Goal: Task Accomplishment & Management: Complete application form

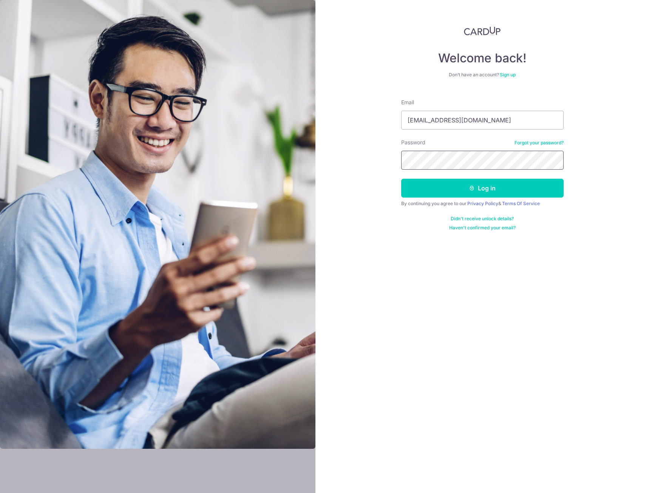
click at [401, 179] on button "Log in" at bounding box center [482, 188] width 162 height 19
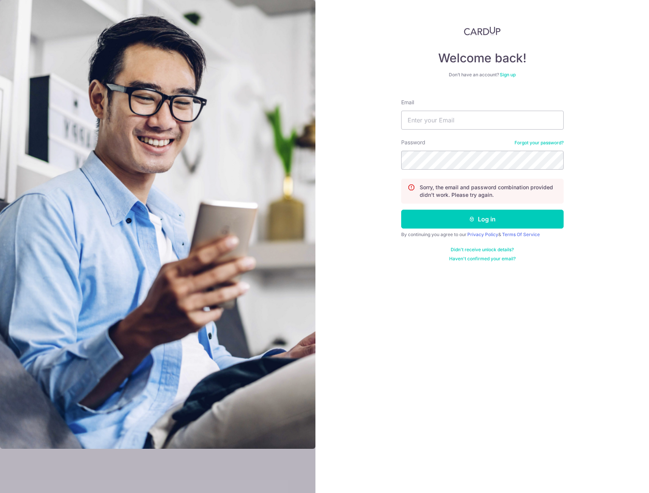
click at [538, 141] on link "Forgot your password?" at bounding box center [538, 143] width 49 height 6
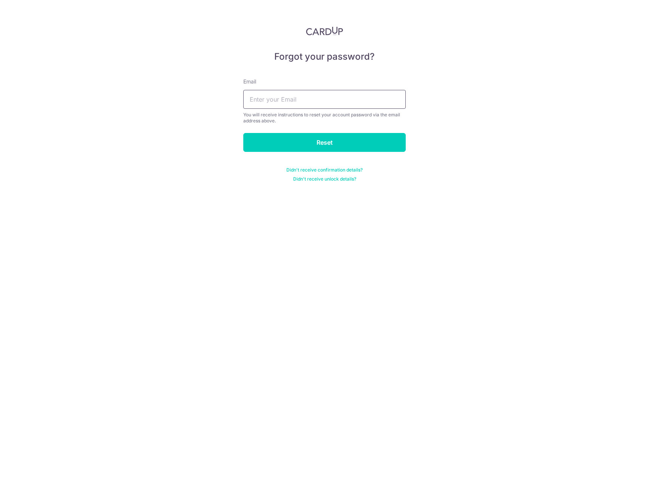
click at [283, 94] on input "text" at bounding box center [324, 99] width 162 height 19
type input "[EMAIL_ADDRESS][DOMAIN_NAME]"
click at [307, 136] on input "Reset" at bounding box center [324, 142] width 162 height 19
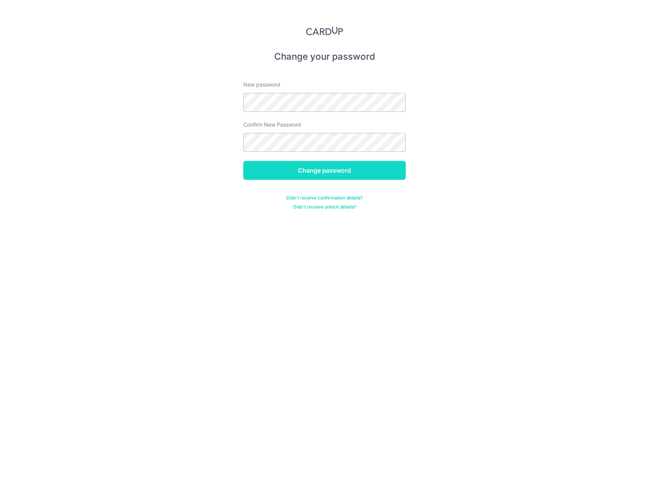
click at [387, 170] on input "Change password" at bounding box center [324, 170] width 162 height 19
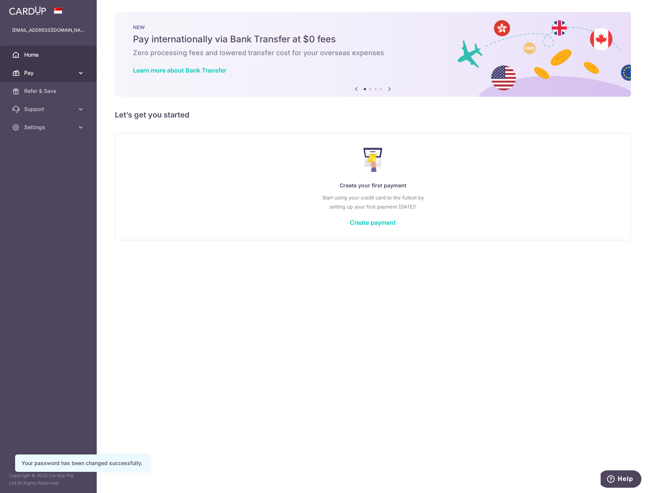
click at [82, 72] on icon at bounding box center [81, 73] width 8 height 8
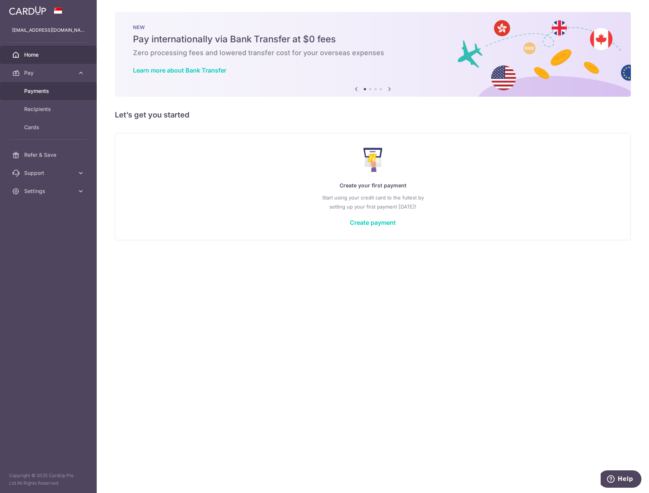
click at [33, 94] on span "Payments" at bounding box center [49, 91] width 50 height 8
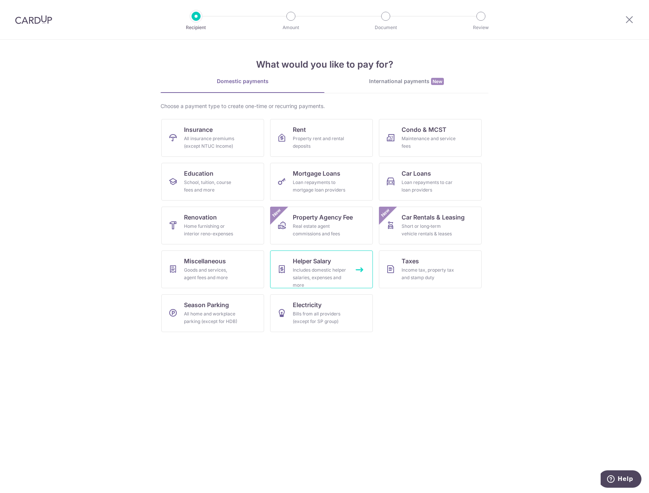
click at [313, 263] on span "Helper Salary" at bounding box center [312, 260] width 38 height 9
